Goal: Task Accomplishment & Management: Manage account settings

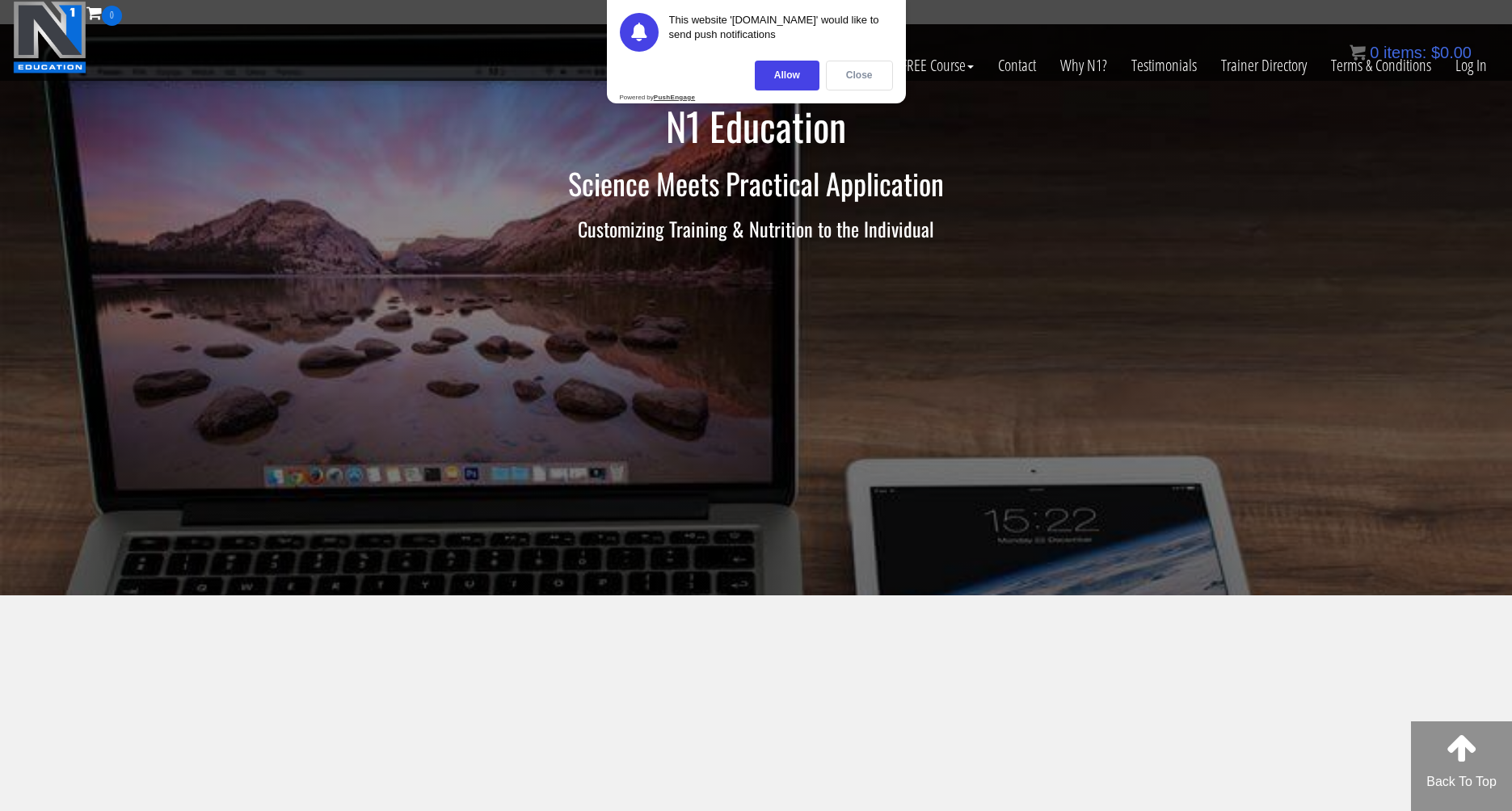
click at [860, 72] on div "Close" at bounding box center [859, 75] width 67 height 30
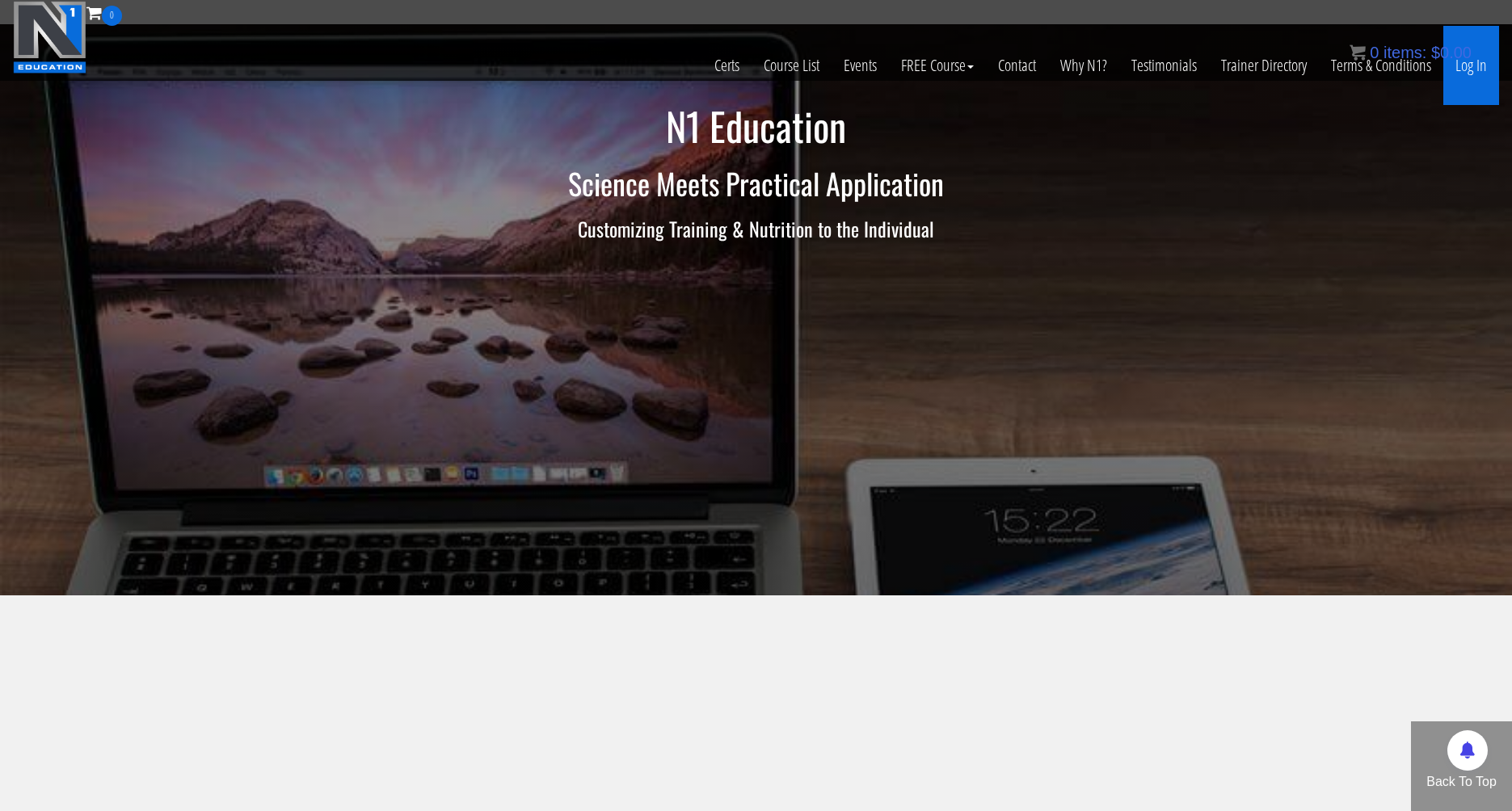
click at [1469, 65] on link "Log In" at bounding box center [1471, 65] width 56 height 80
click at [1480, 67] on link "Log In" at bounding box center [1471, 65] width 56 height 80
click at [1466, 66] on link "Log In" at bounding box center [1471, 65] width 56 height 80
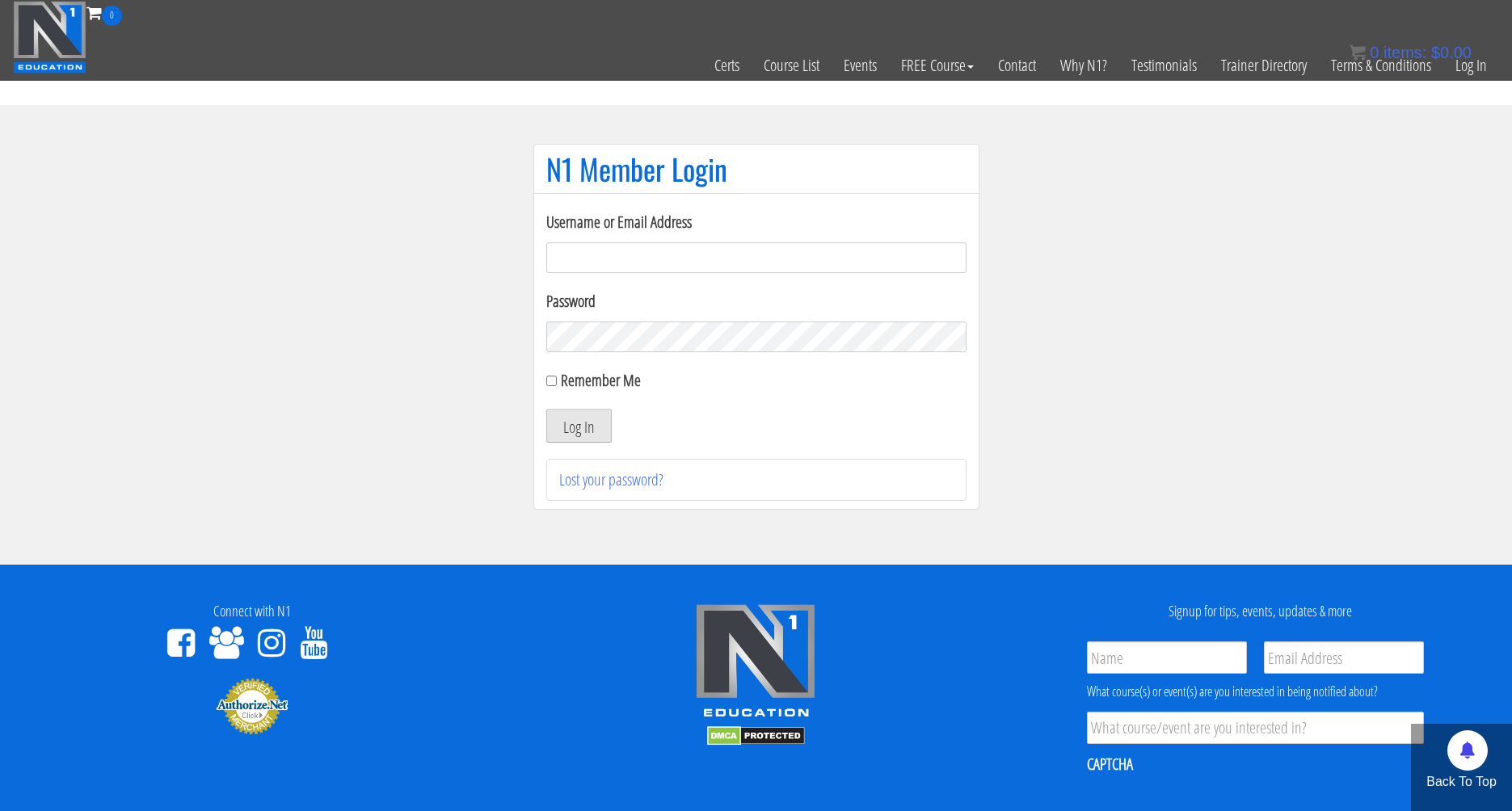
type input "[EMAIL_ADDRESS][DOMAIN_NAME]"
click at [599, 418] on button "Log In" at bounding box center [579, 425] width 65 height 34
click at [605, 418] on button "Log In" at bounding box center [579, 425] width 65 height 34
click at [597, 427] on button "Log In" at bounding box center [579, 425] width 65 height 34
